Goal: Obtain resource: Download file/media

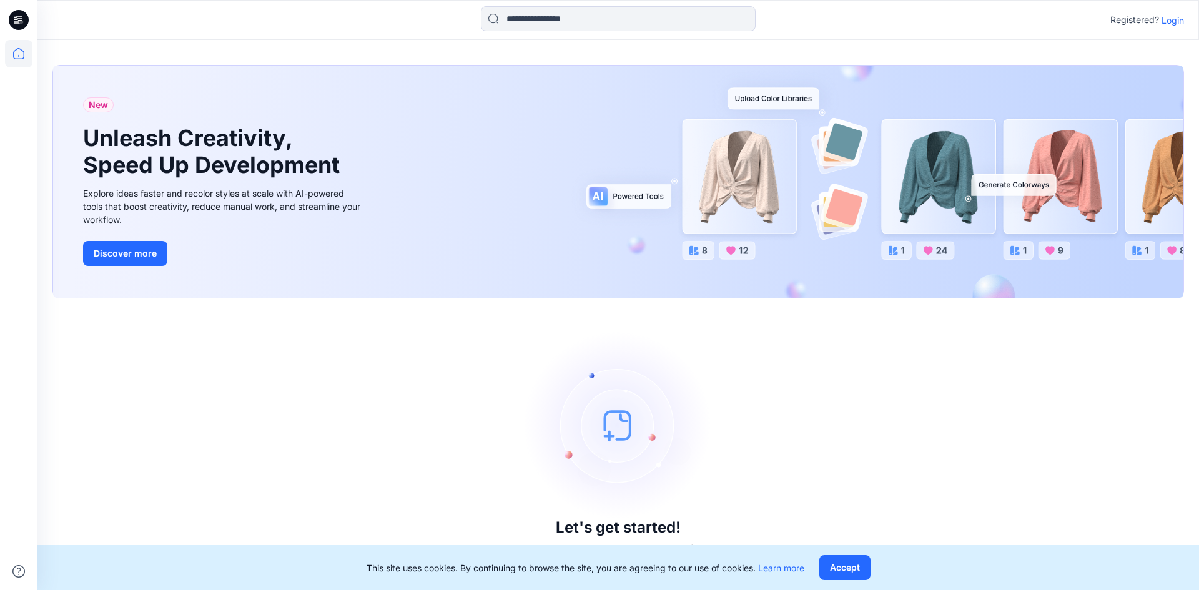
click at [1167, 21] on p "Login" at bounding box center [1173, 20] width 22 height 13
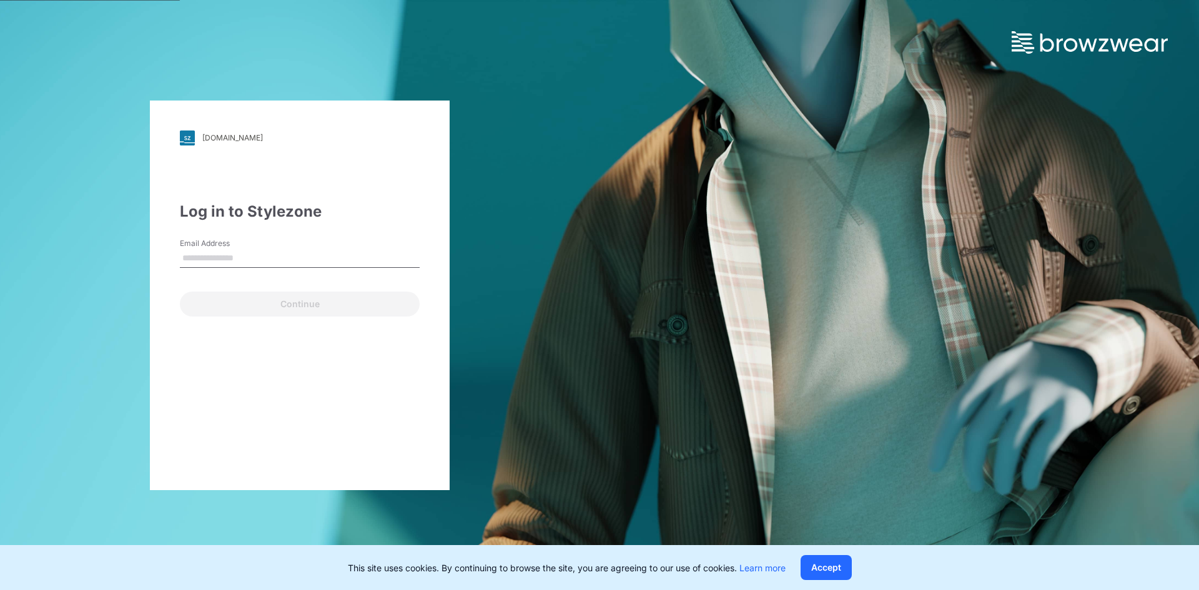
click at [335, 261] on input "Email Address" at bounding box center [300, 258] width 240 height 19
type input "**********"
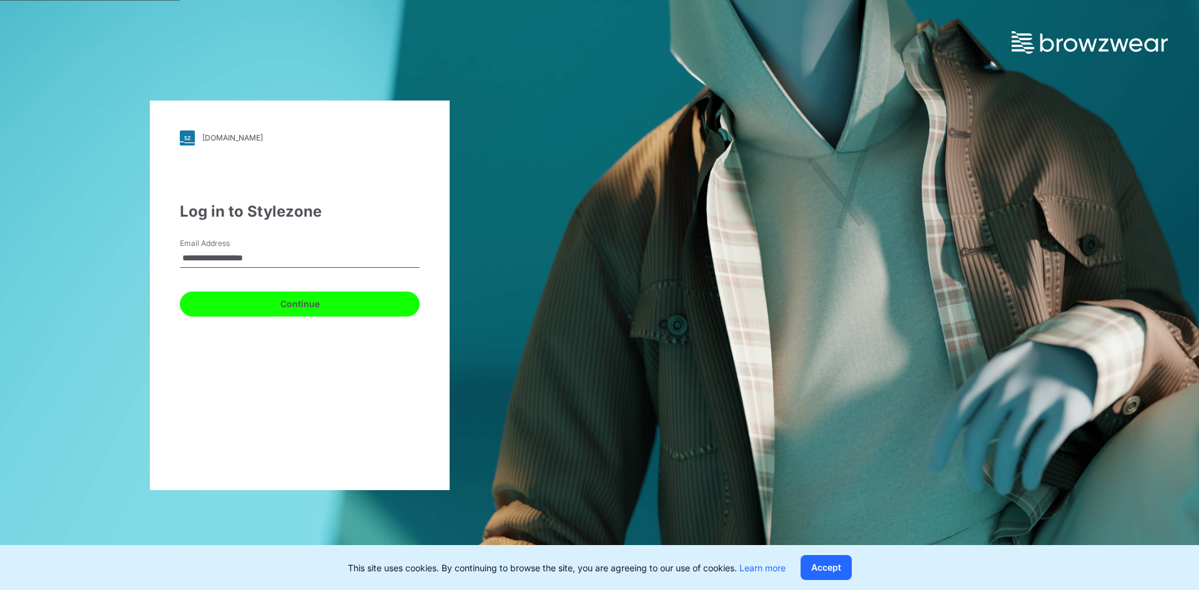
click at [306, 300] on button "Continue" at bounding box center [300, 304] width 240 height 25
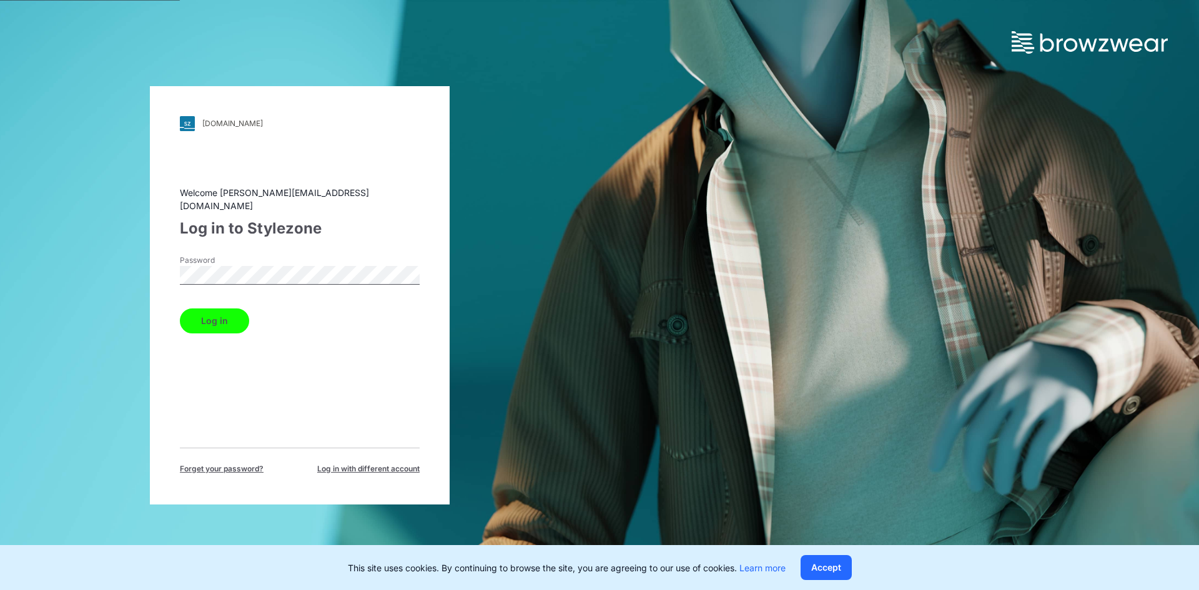
click at [204, 317] on button "Log in" at bounding box center [214, 320] width 69 height 25
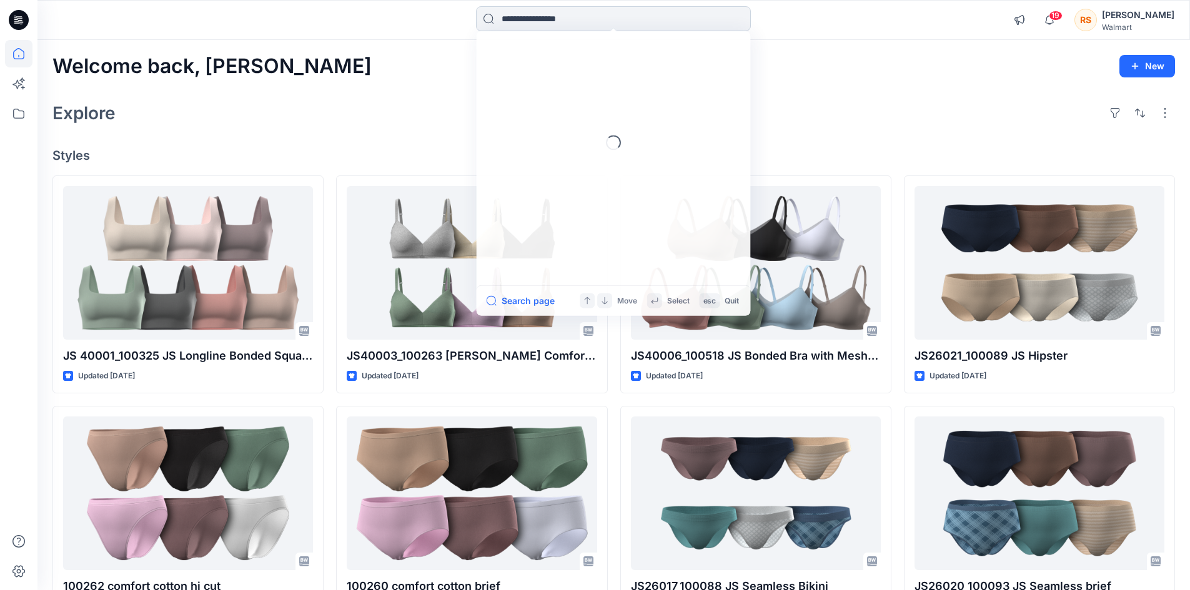
click at [511, 24] on input at bounding box center [613, 18] width 275 height 25
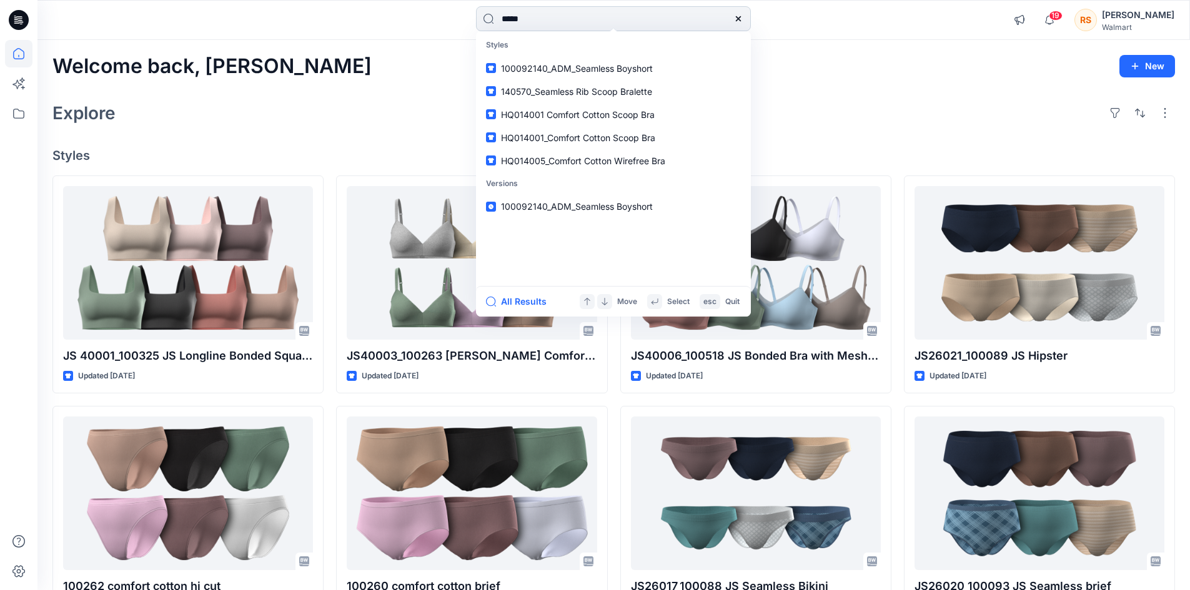
type input "******"
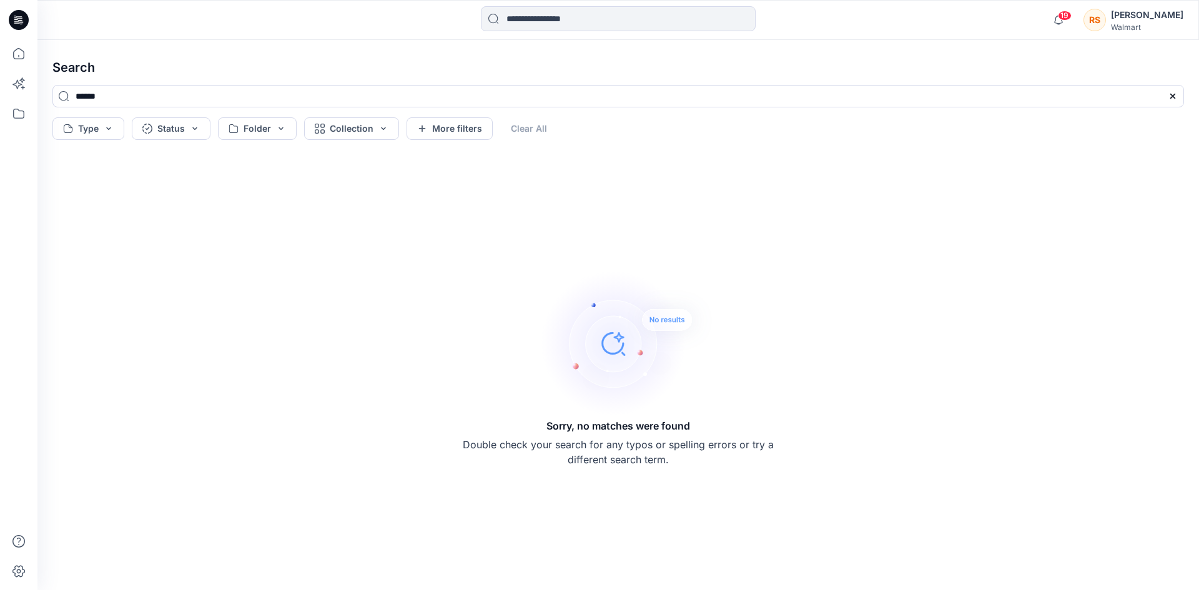
drag, startPoint x: 761, startPoint y: 47, endPoint x: 820, endPoint y: 70, distance: 63.1
click at [762, 47] on div "Search ****** Type Status Folder Collection More filters Clear All Sorry, no ma…" at bounding box center [618, 315] width 1162 height 550
click at [518, 17] on input at bounding box center [618, 18] width 275 height 25
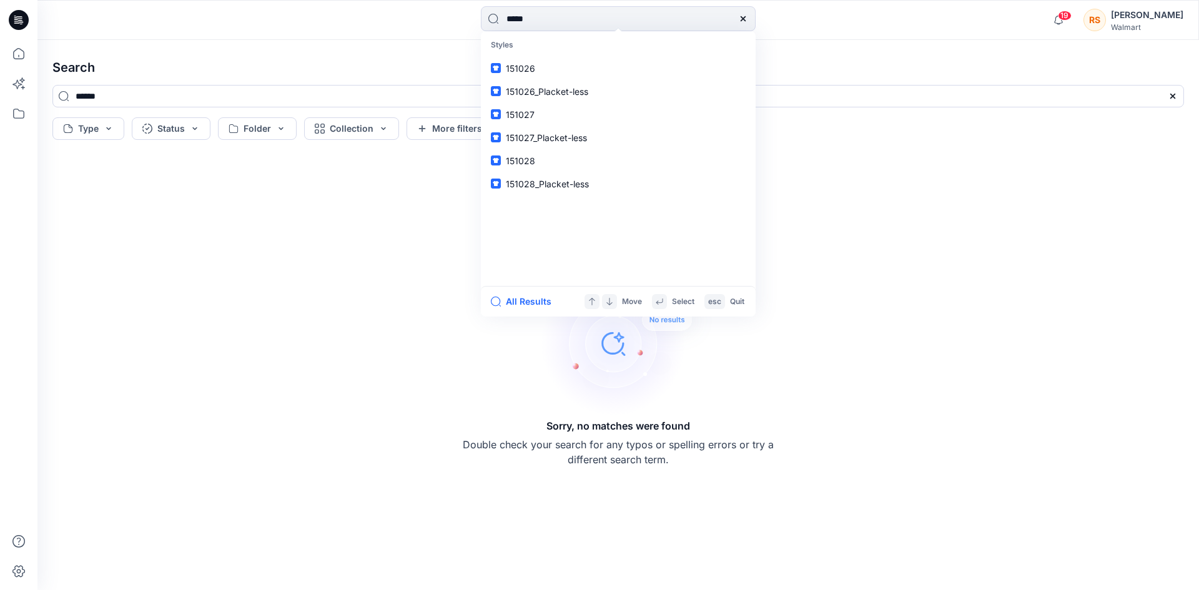
type input "******"
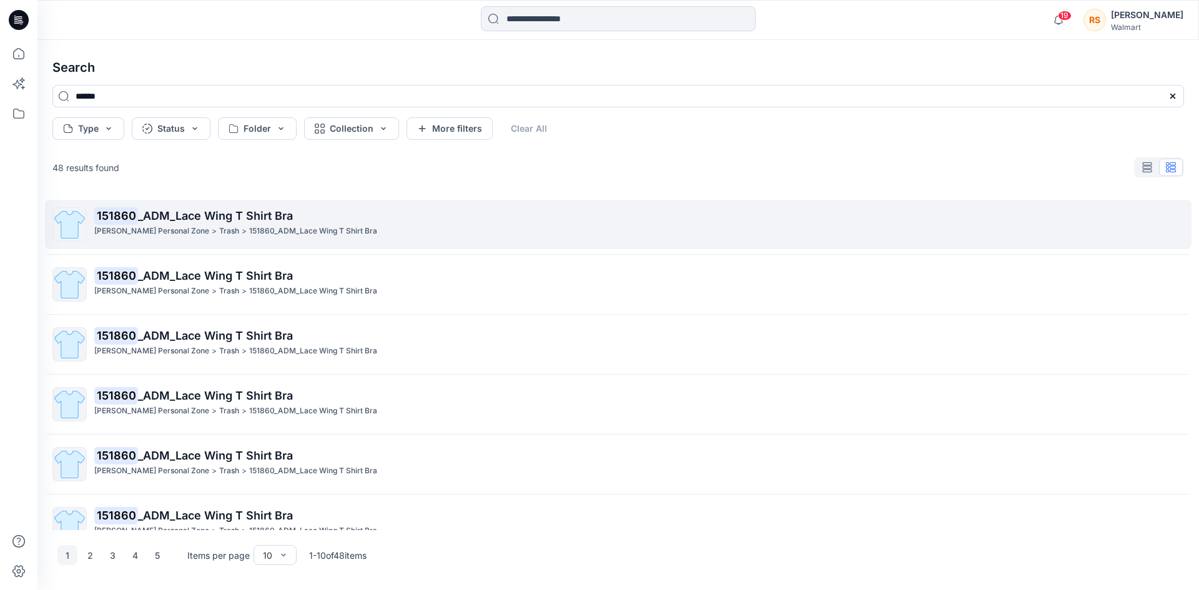
click at [235, 223] on p "151860 _ADM_Lace Wing T Shirt Bra" at bounding box center [638, 215] width 1089 height 17
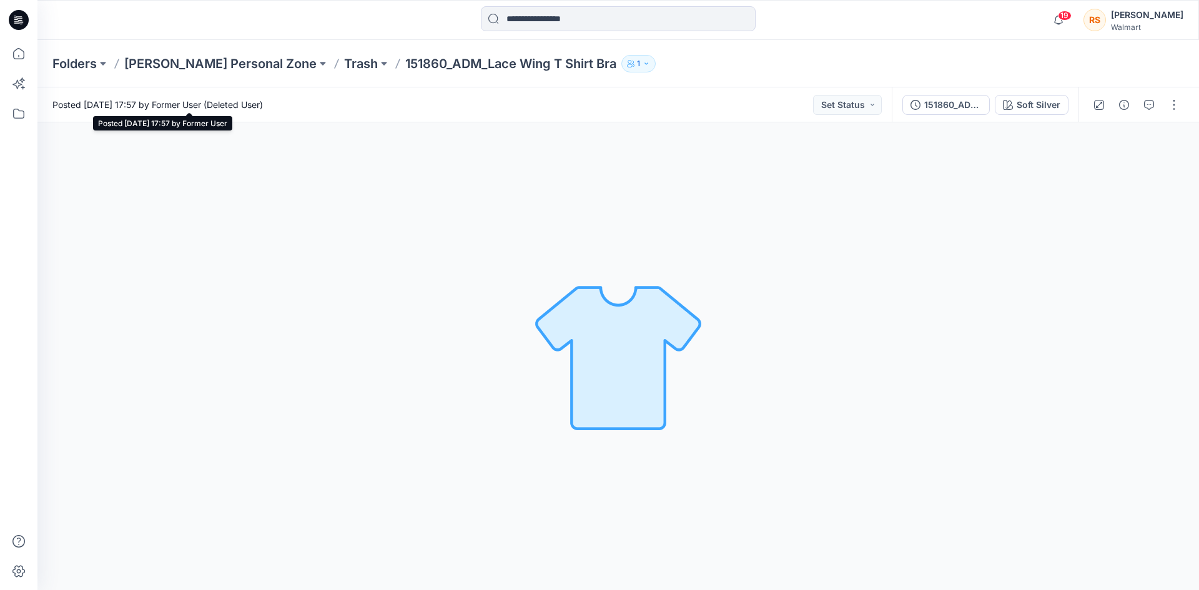
drag, startPoint x: 171, startPoint y: 104, endPoint x: 309, endPoint y: 112, distance: 138.3
click at [204, 109] on span "Posted [DATE] 17:57 by Former User (Deleted User)" at bounding box center [157, 104] width 210 height 13
click at [372, 112] on div "Posted [DATE] 17:57 by Former User (Deleted User) Set Status" at bounding box center [464, 104] width 854 height 34
click at [943, 106] on div "151860_ADM_Lace Wing T Shirt Bra" at bounding box center [952, 105] width 57 height 14
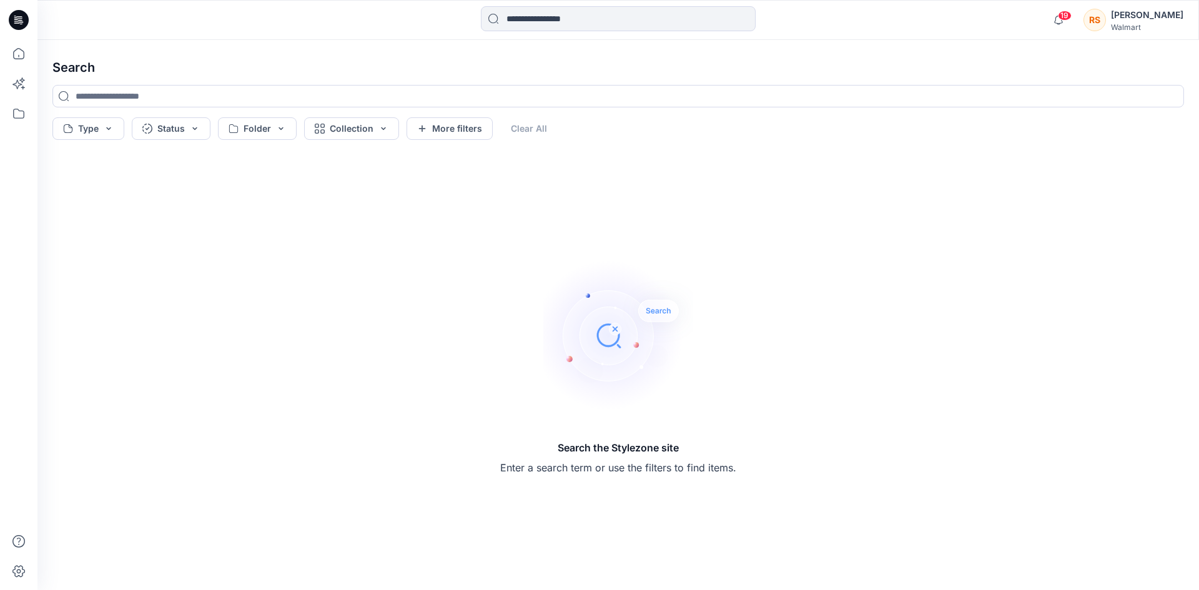
click at [205, 31] on div at bounding box center [182, 19] width 290 height 27
click at [548, 27] on input at bounding box center [618, 18] width 275 height 25
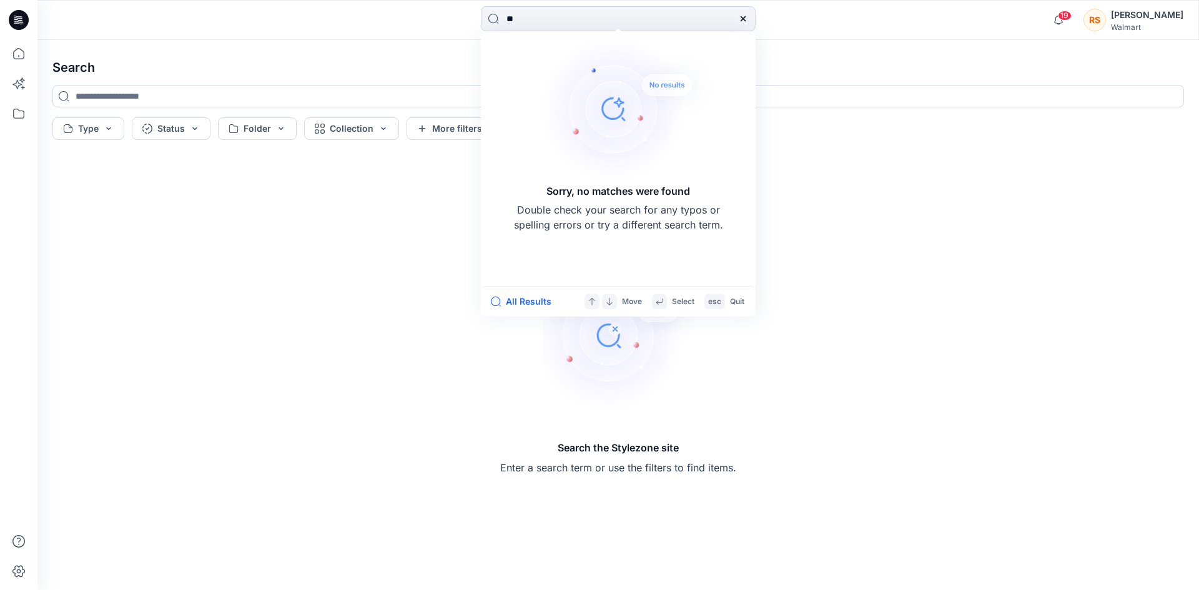
type input "*"
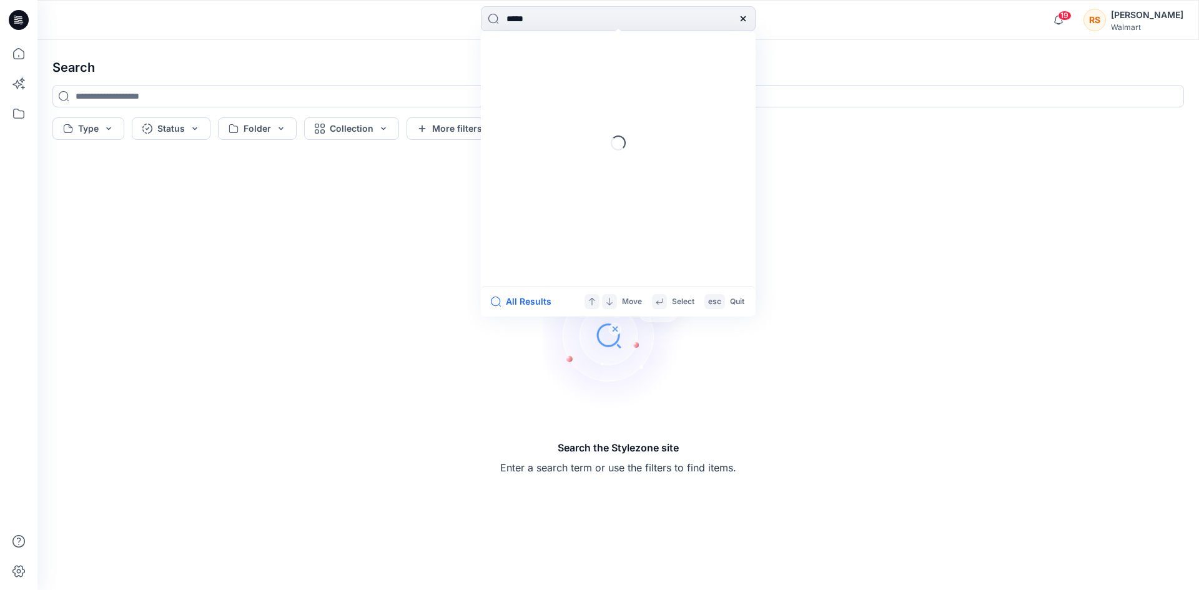
type input "******"
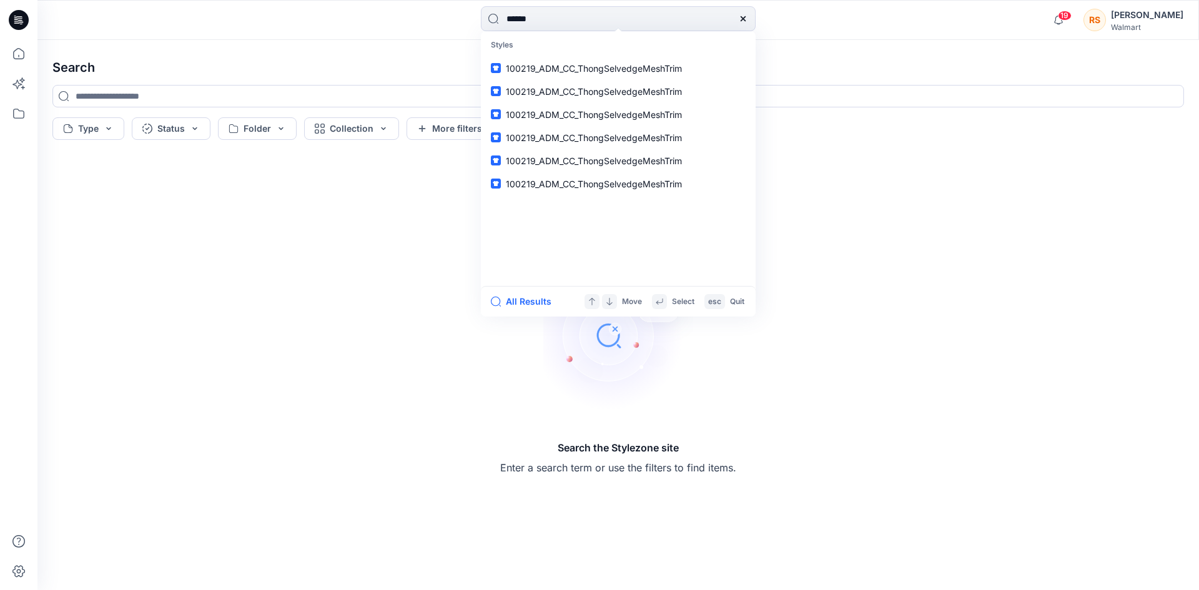
type input "******"
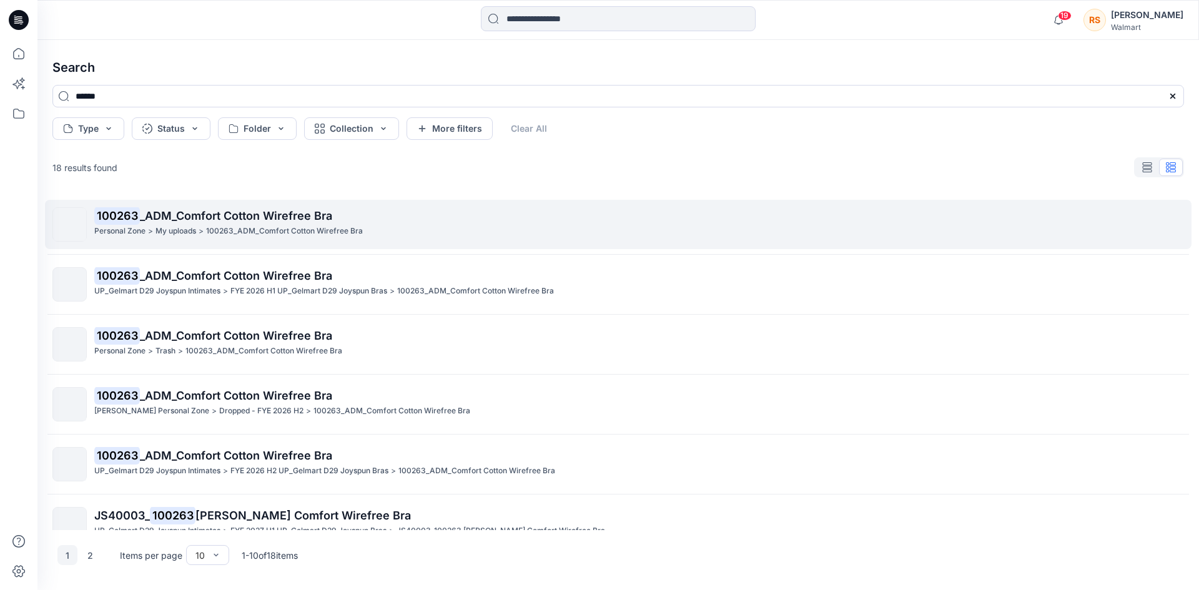
click at [344, 230] on p "100263_ADM_Comfort Cotton Wirefree Bra" at bounding box center [284, 231] width 157 height 13
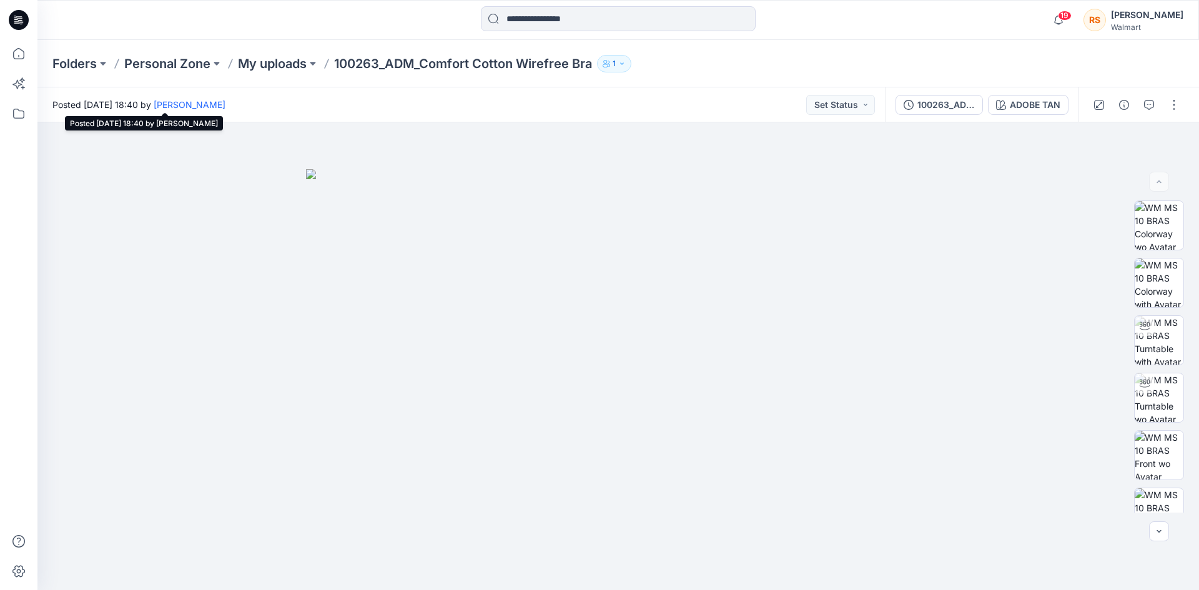
drag, startPoint x: 122, startPoint y: 102, endPoint x: 204, endPoint y: 104, distance: 82.4
click at [204, 104] on span "Posted [DATE] 18:40 by [PERSON_NAME]" at bounding box center [138, 104] width 173 height 13
click at [374, 107] on div "Posted [DATE] 18:40 by [PERSON_NAME] Set Status" at bounding box center [460, 104] width 847 height 34
click at [535, 21] on input at bounding box center [618, 18] width 275 height 25
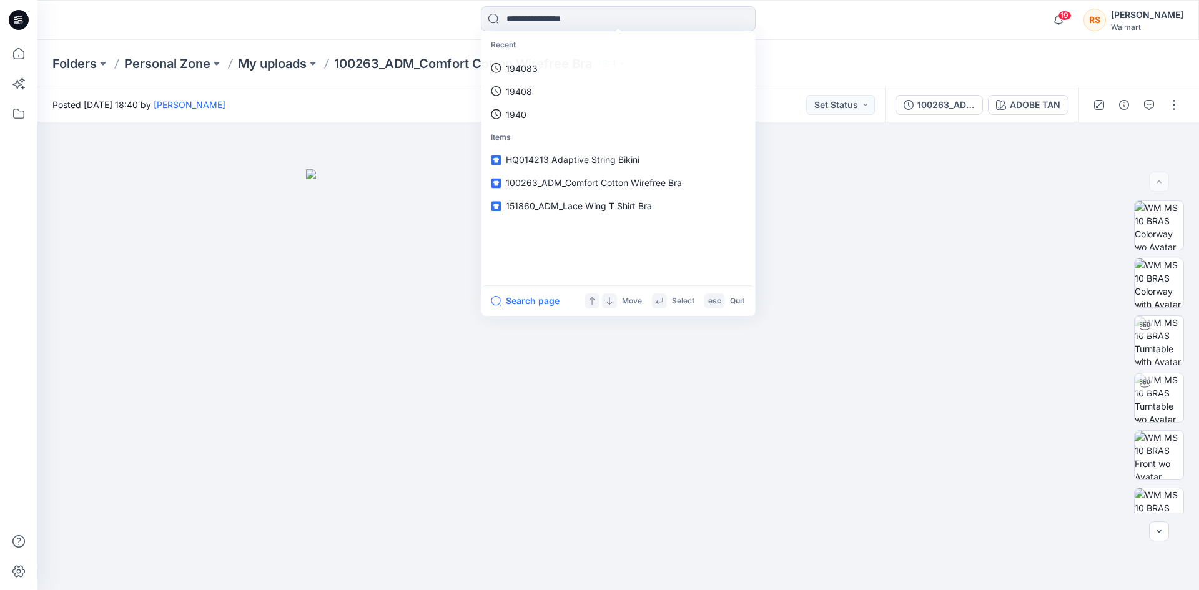
click at [447, 23] on div "Recent 194083 19408 1940 Items HQ014213 Adaptive String Bikini 100263_ADM_Comfo…" at bounding box center [618, 19] width 581 height 27
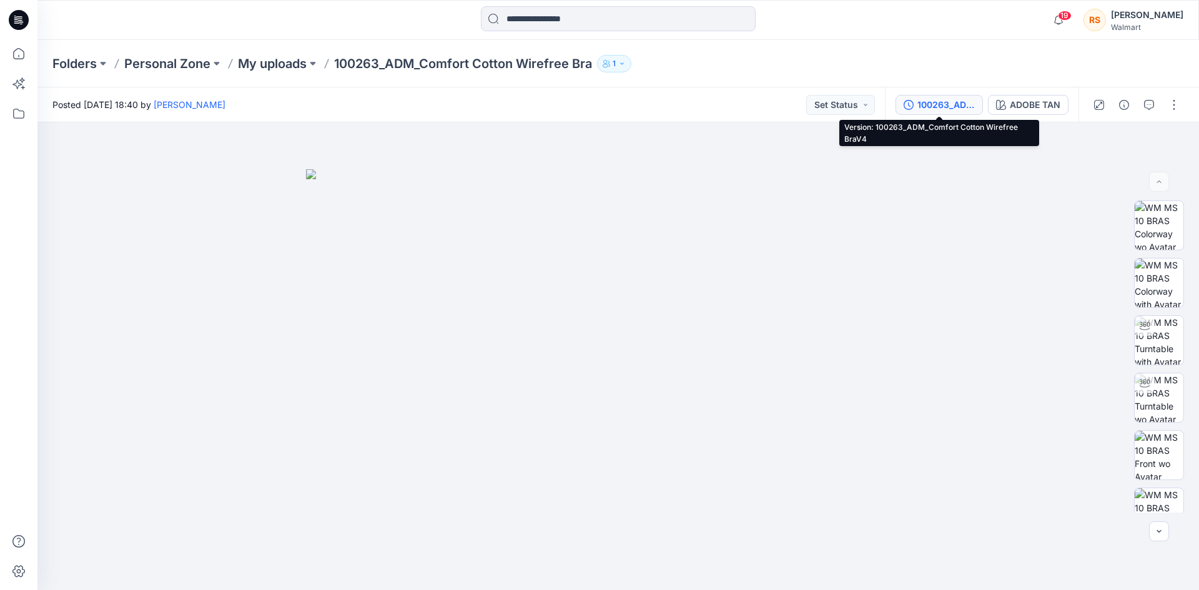
click at [934, 101] on div "100263_ADM_Comfort Cotton Wirefree BraV4" at bounding box center [945, 105] width 57 height 14
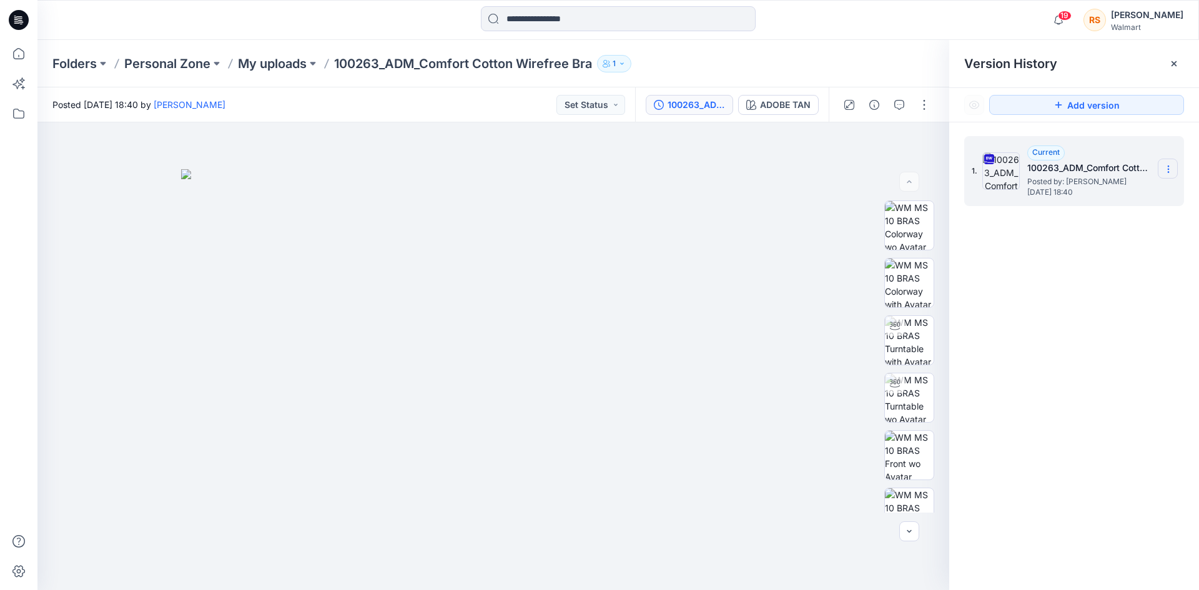
click at [1169, 168] on icon at bounding box center [1168, 169] width 10 height 10
click at [1148, 189] on span "Download Source BW File" at bounding box center [1105, 193] width 105 height 15
click at [907, 14] on div at bounding box center [618, 19] width 581 height 27
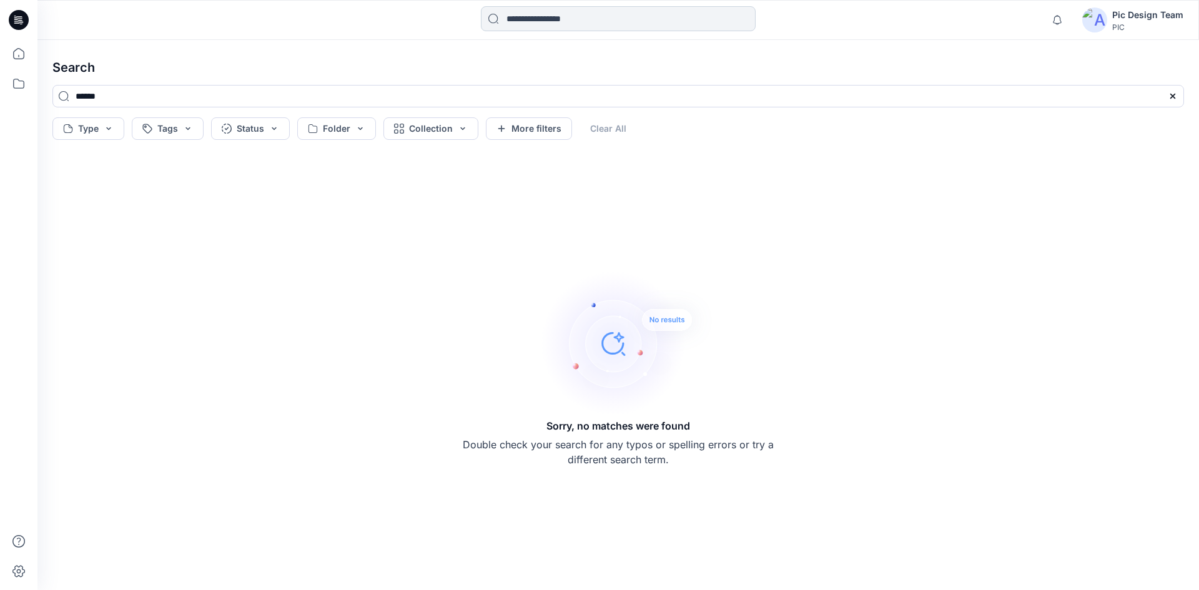
click at [514, 25] on input at bounding box center [618, 18] width 275 height 25
type input "******"
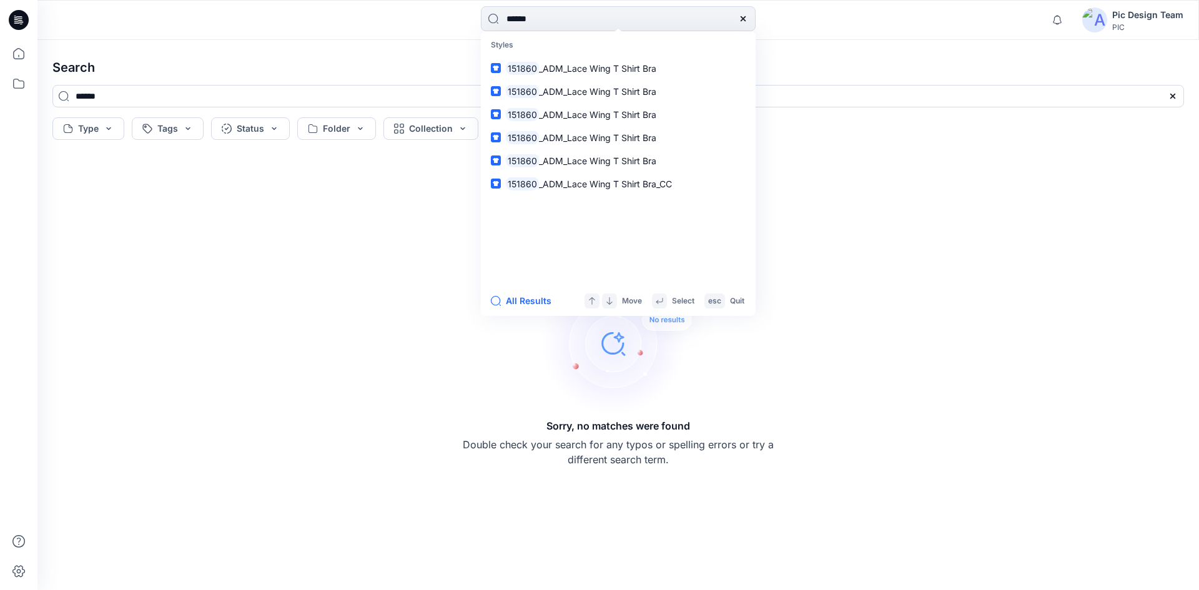
type input "******"
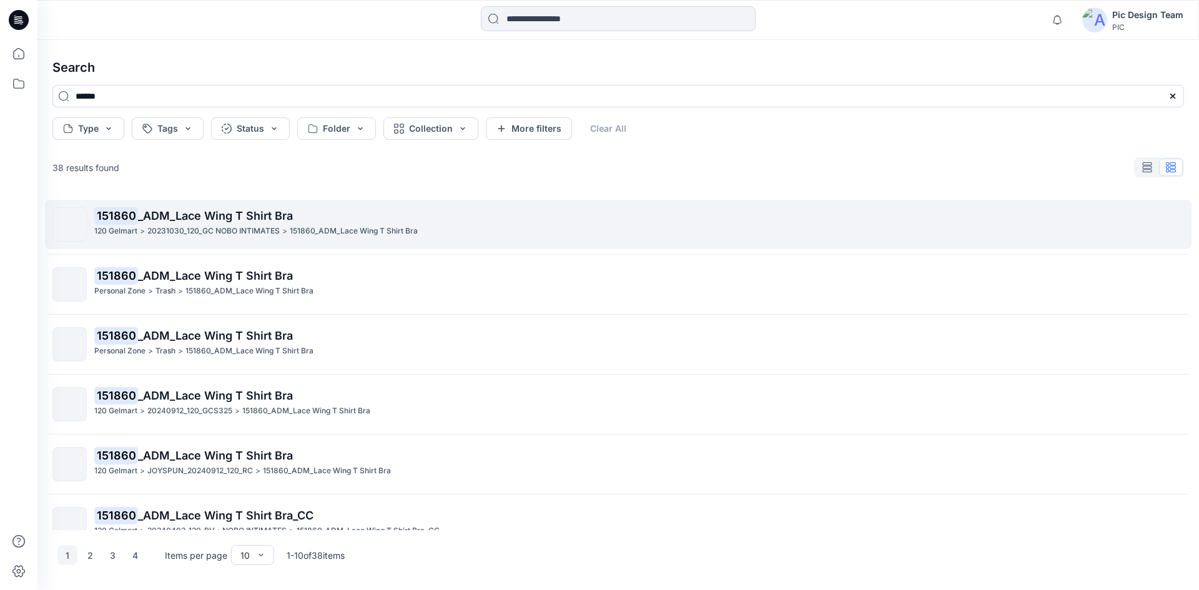
click at [383, 220] on p "151860 _ADM_Lace Wing T Shirt Bra" at bounding box center [638, 215] width 1089 height 17
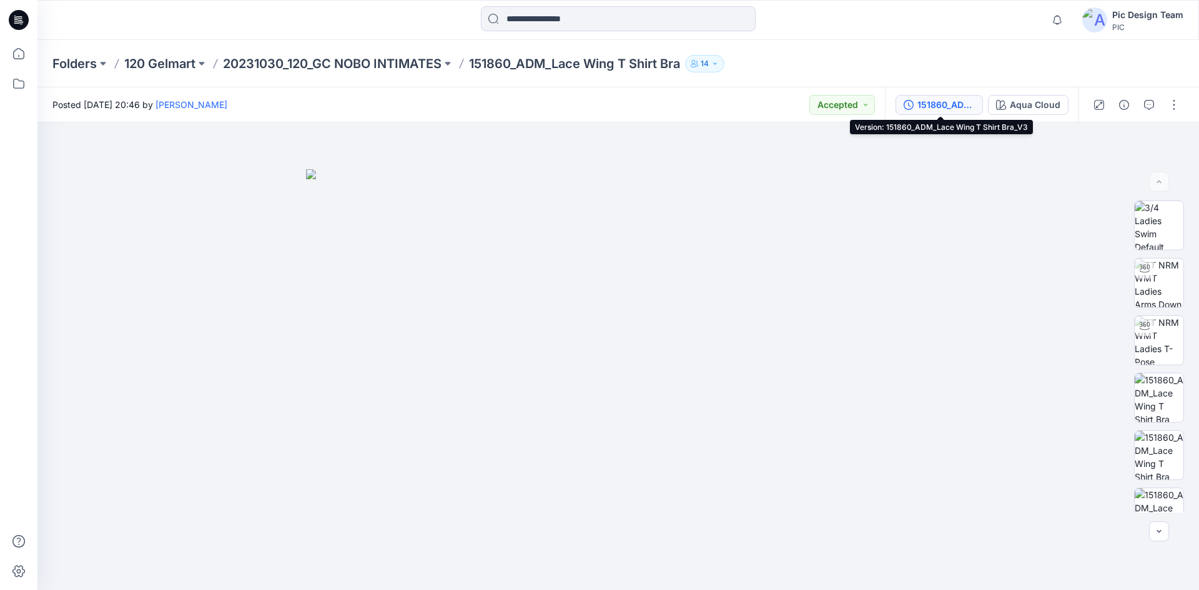
click at [944, 106] on div "151860_ADM_Lace Wing T Shirt Bra_V3" at bounding box center [945, 105] width 57 height 14
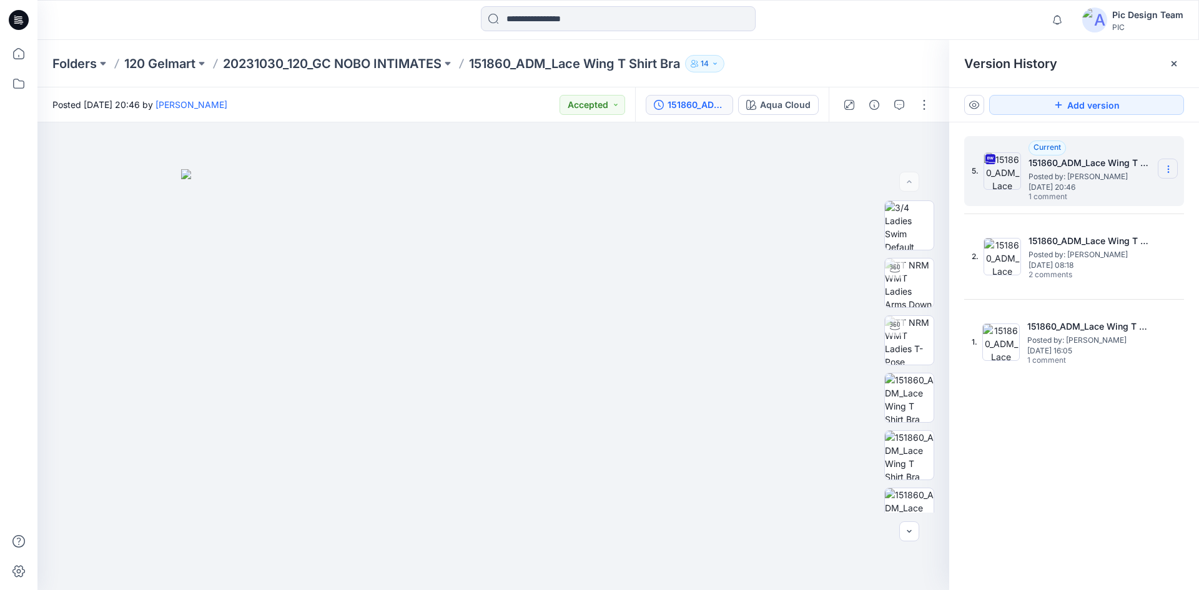
click at [1164, 171] on icon at bounding box center [1168, 169] width 10 height 10
click at [1088, 197] on span "Download Source BW File" at bounding box center [1105, 193] width 105 height 15
click at [221, 31] on div at bounding box center [182, 19] width 290 height 27
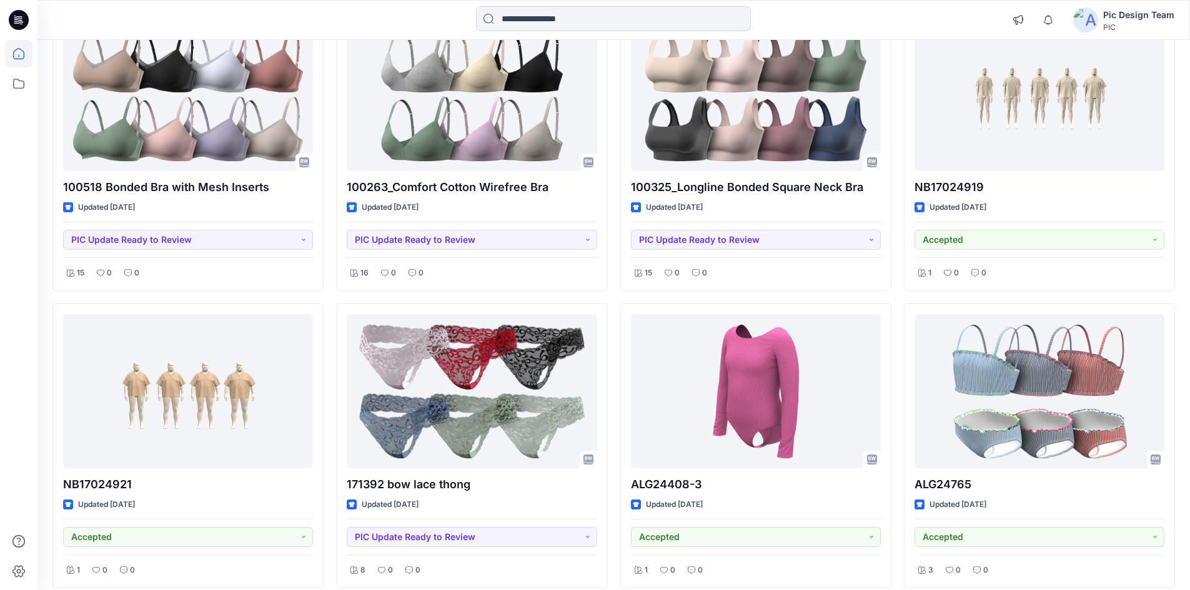
scroll to position [187, 0]
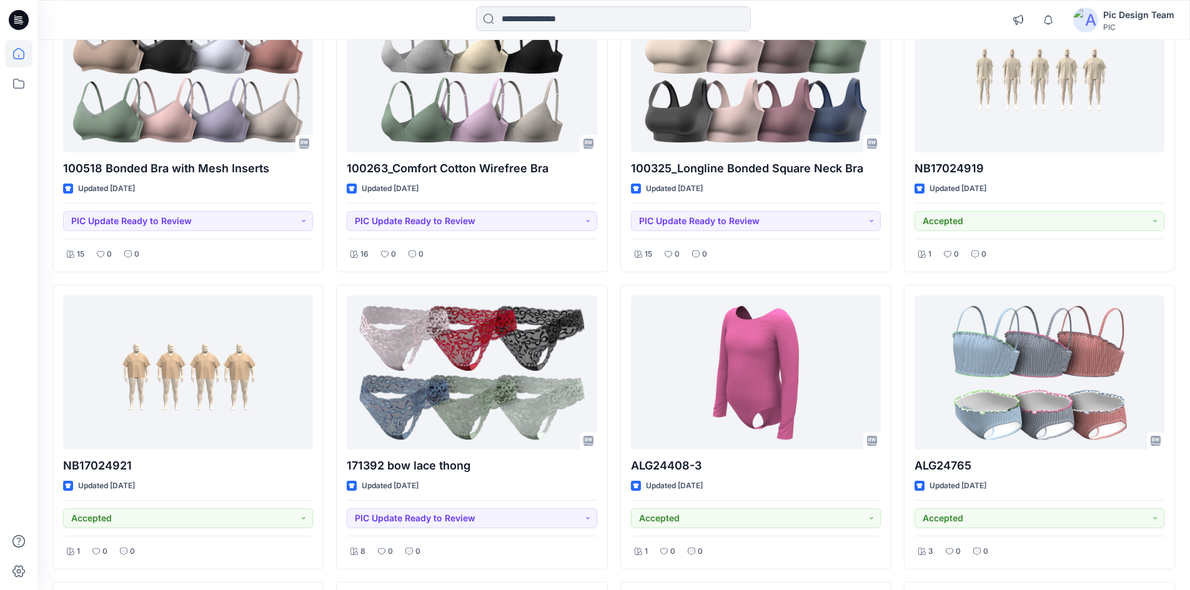
click at [894, 50] on div "100518 Bonded Bra with Mesh Inserts Updated 4 days ago PIC Update Ready to Revi…" at bounding box center [613, 427] width 1122 height 879
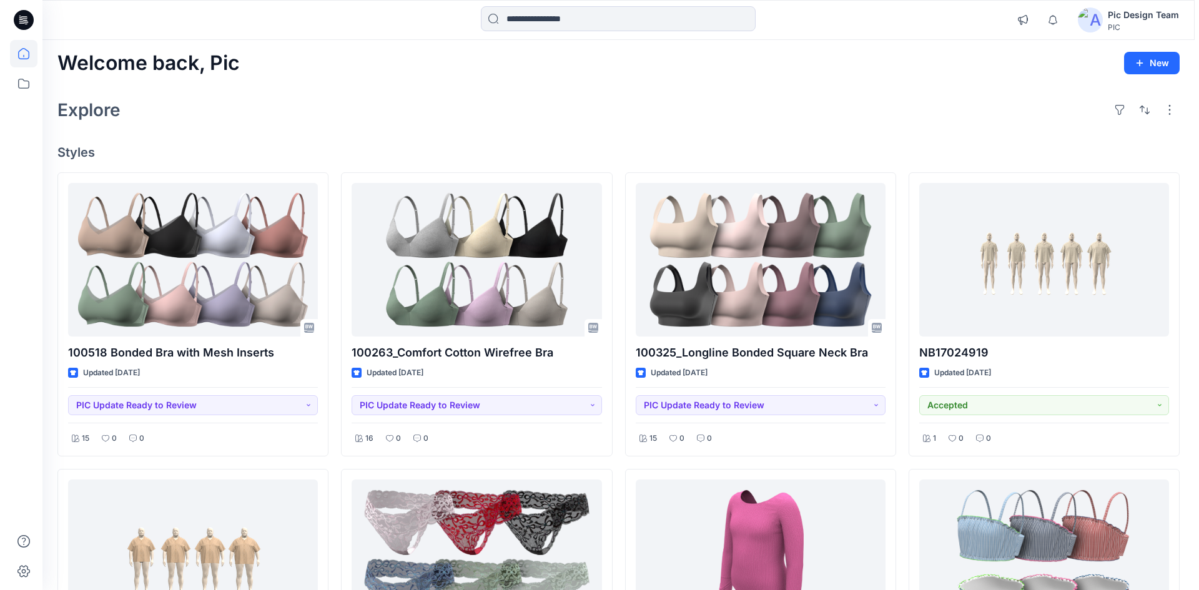
scroll to position [0, 0]
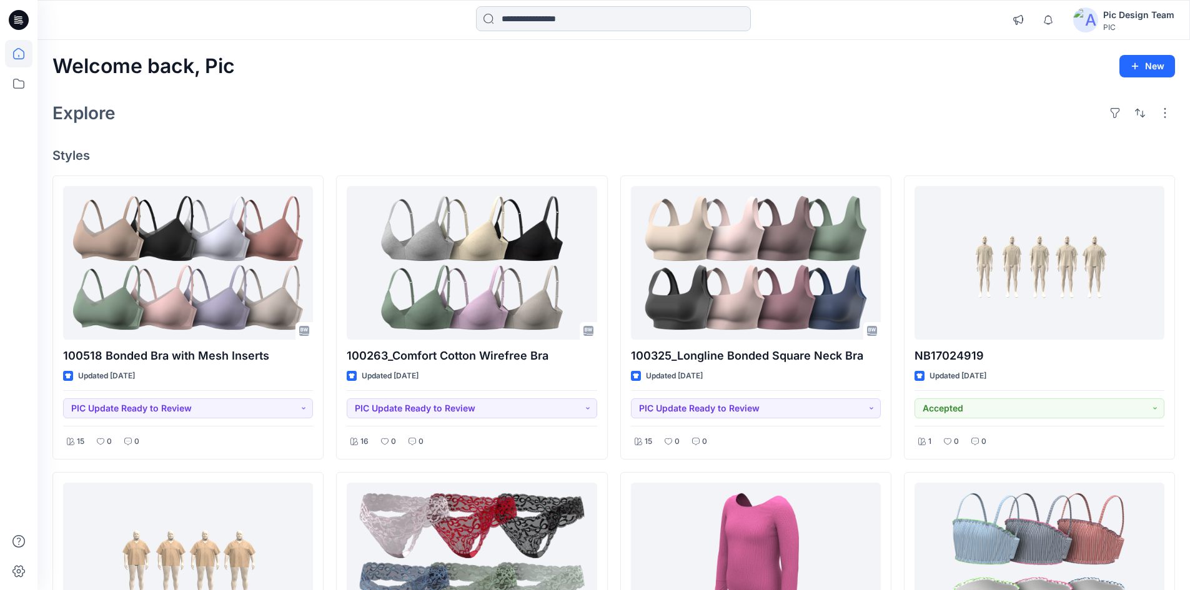
click at [496, 17] on input at bounding box center [613, 18] width 275 height 25
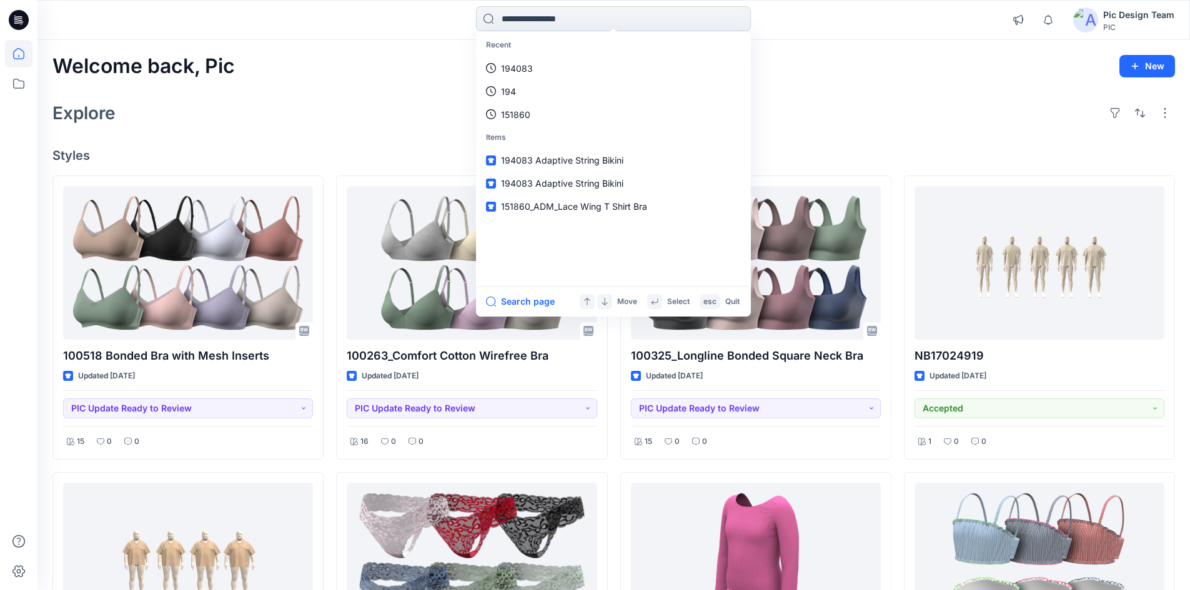
click at [503, 16] on input at bounding box center [613, 18] width 275 height 25
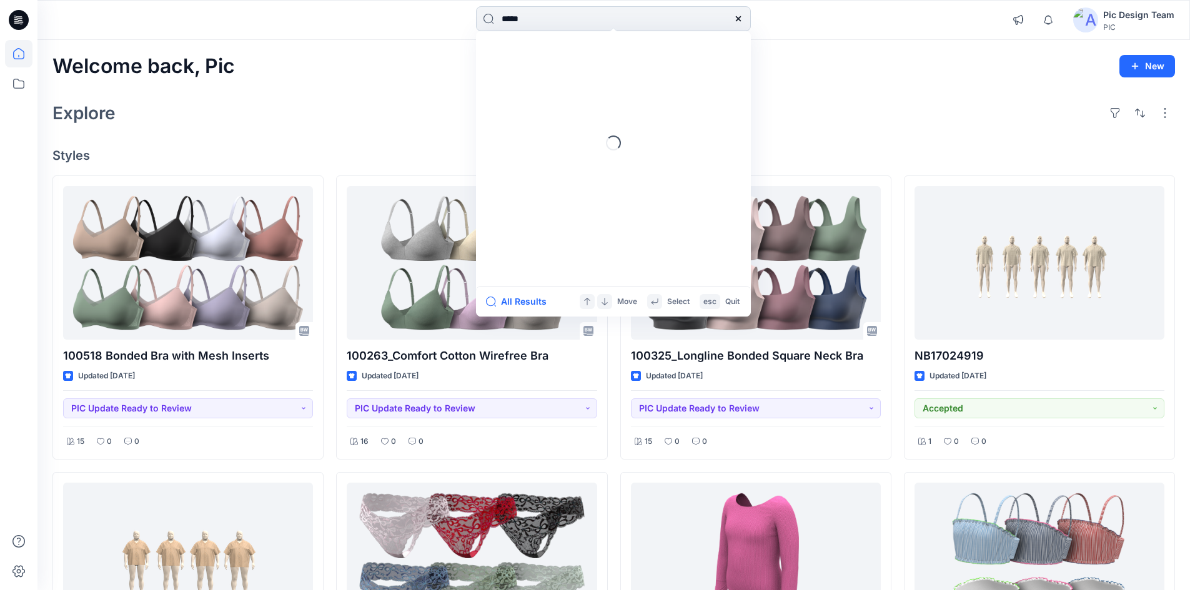
type input "******"
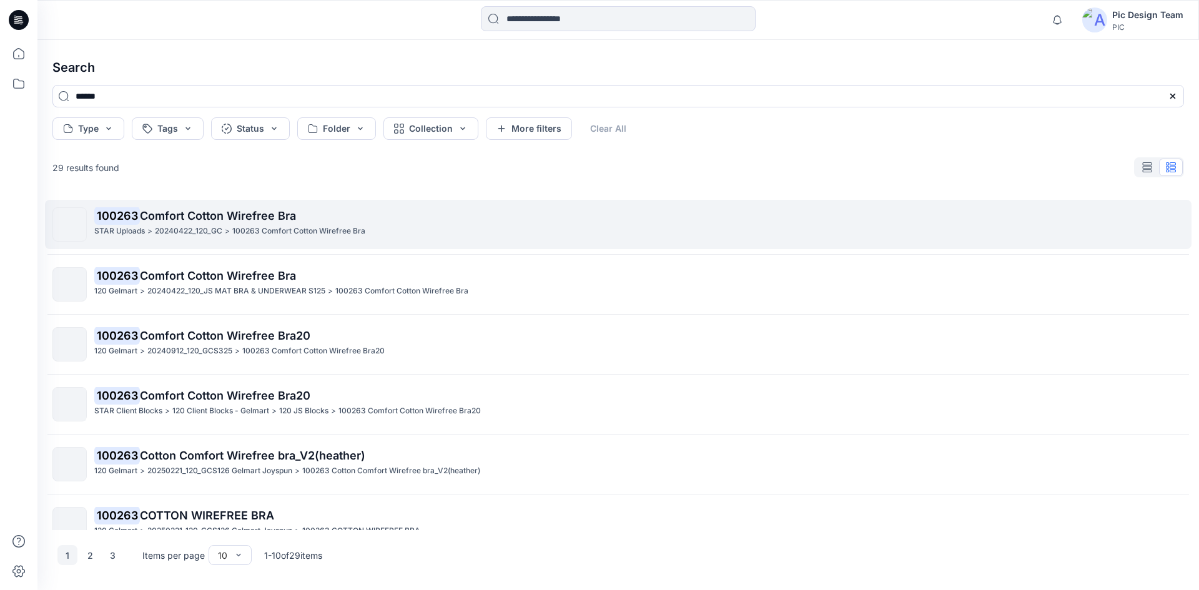
click at [403, 229] on div "STAR Uploads > 20240422_120_GC > 100263 Comfort Cotton Wirefree Bra" at bounding box center [638, 231] width 1089 height 13
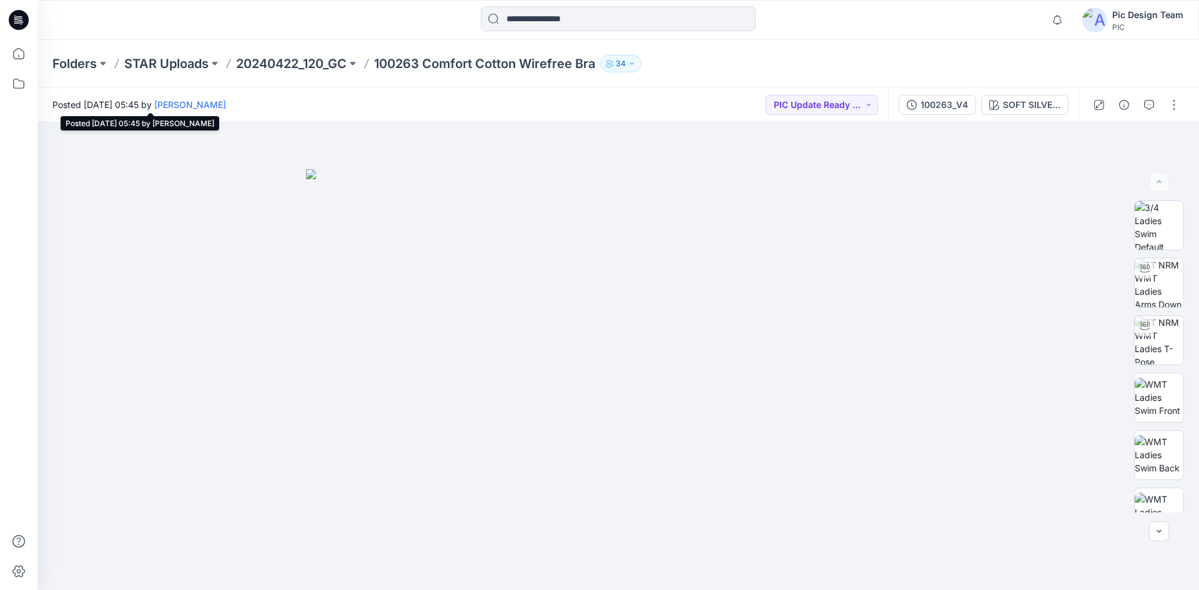
drag, startPoint x: 147, startPoint y: 101, endPoint x: 194, endPoint y: 101, distance: 47.5
click at [194, 101] on span "Posted Friday, July 19, 2024 05:45 by Nishadi J" at bounding box center [139, 104] width 174 height 13
